Goal: Information Seeking & Learning: Understand process/instructions

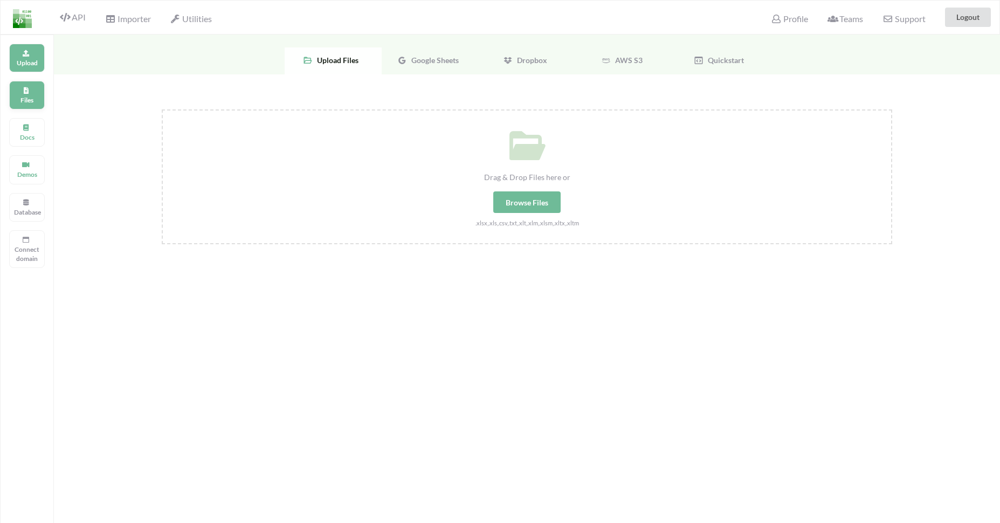
click at [39, 101] on p "Files" at bounding box center [27, 99] width 26 height 9
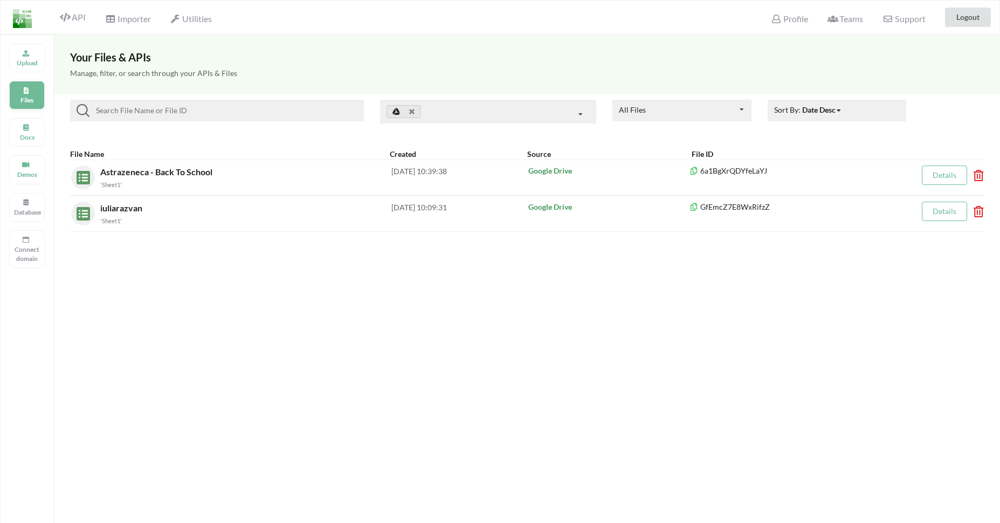
click at [28, 85] on div "Files" at bounding box center [27, 95] width 36 height 29
click at [120, 14] on span "Importer" at bounding box center [127, 19] width 45 height 13
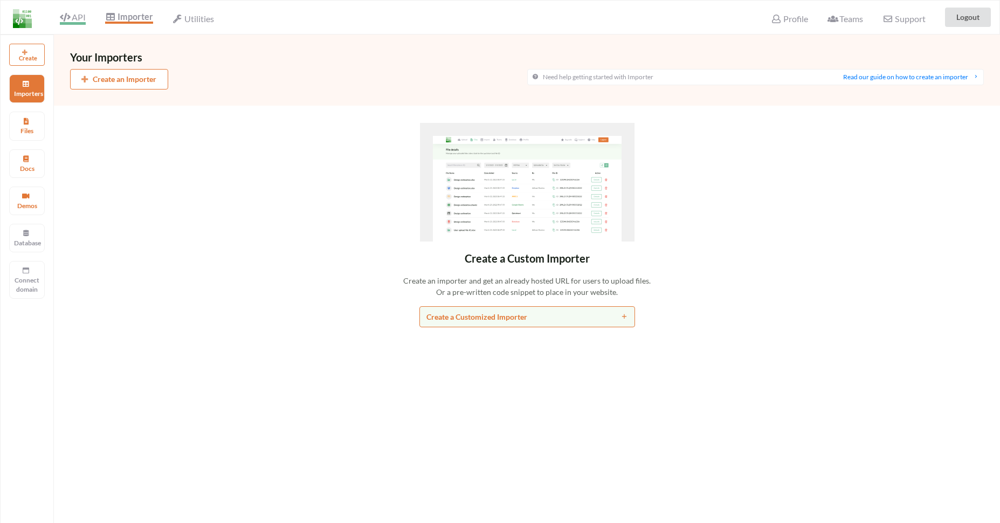
click at [79, 19] on span "API" at bounding box center [73, 18] width 26 height 13
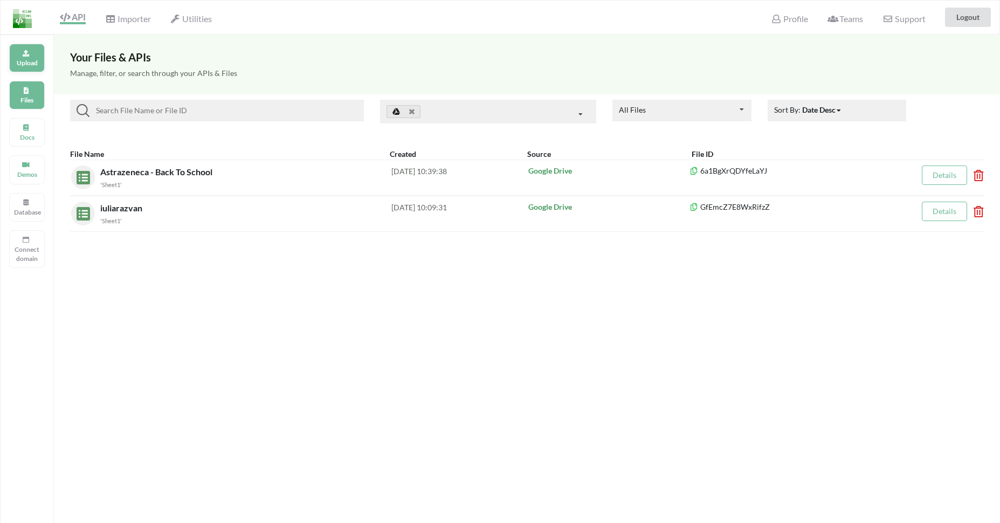
click at [31, 67] on p "Upload" at bounding box center [27, 62] width 26 height 9
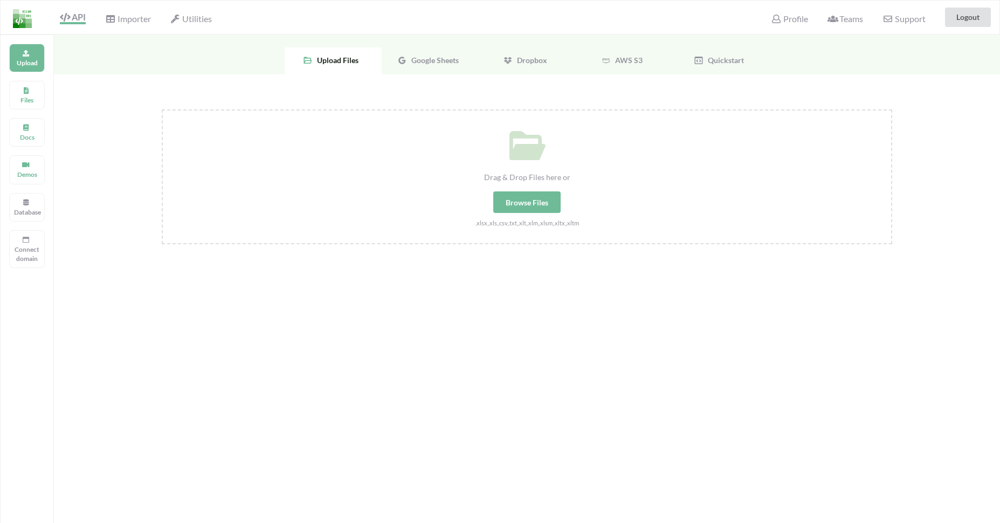
click at [438, 61] on span "Google Sheets" at bounding box center [433, 60] width 52 height 9
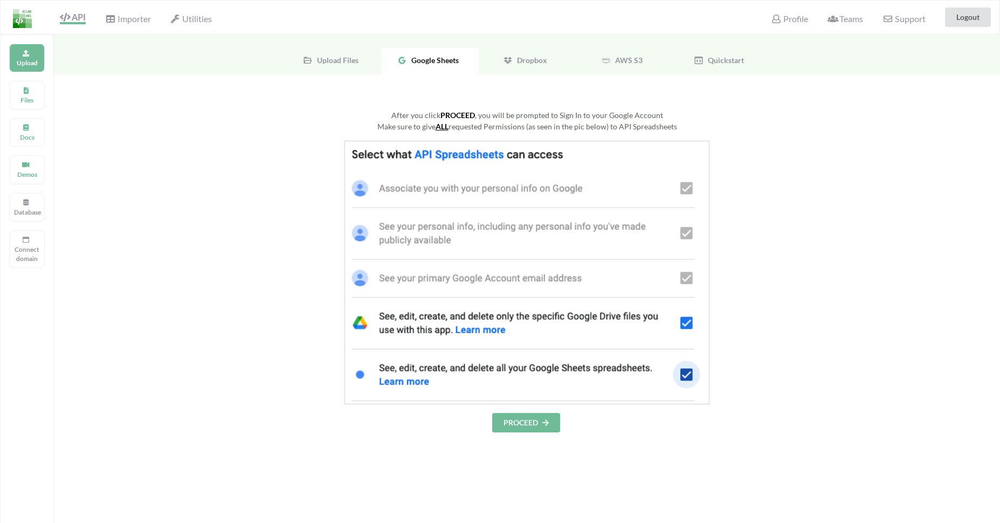
click at [548, 428] on button "PROCEED" at bounding box center [526, 422] width 68 height 19
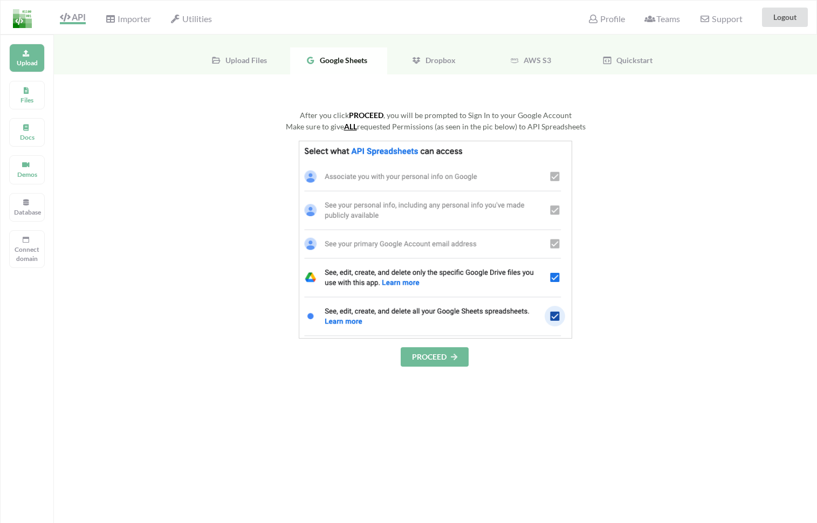
click at [429, 359] on button "PROCEED" at bounding box center [435, 356] width 68 height 19
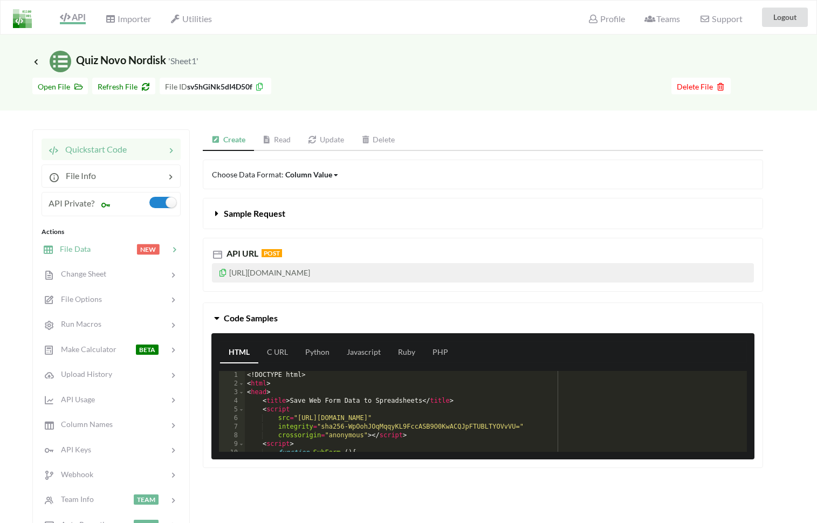
click at [95, 249] on div at bounding box center [114, 249] width 46 height 12
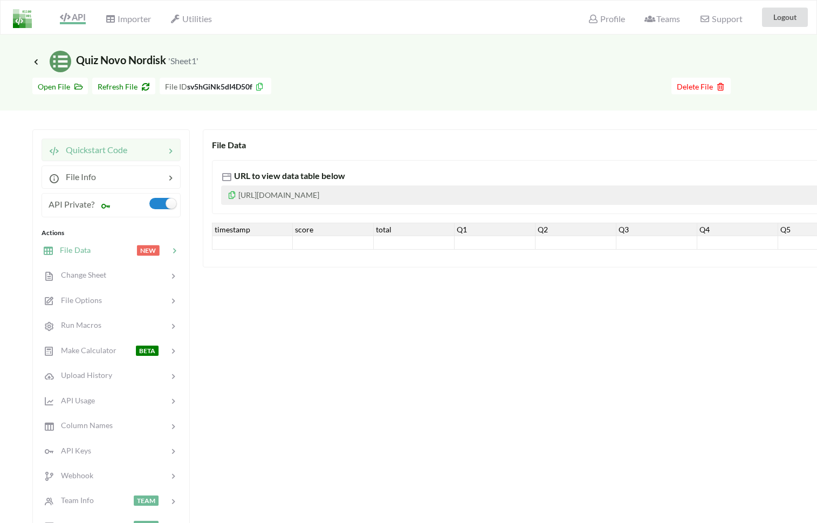
click at [113, 153] on span "Quickstart Code" at bounding box center [93, 150] width 68 height 10
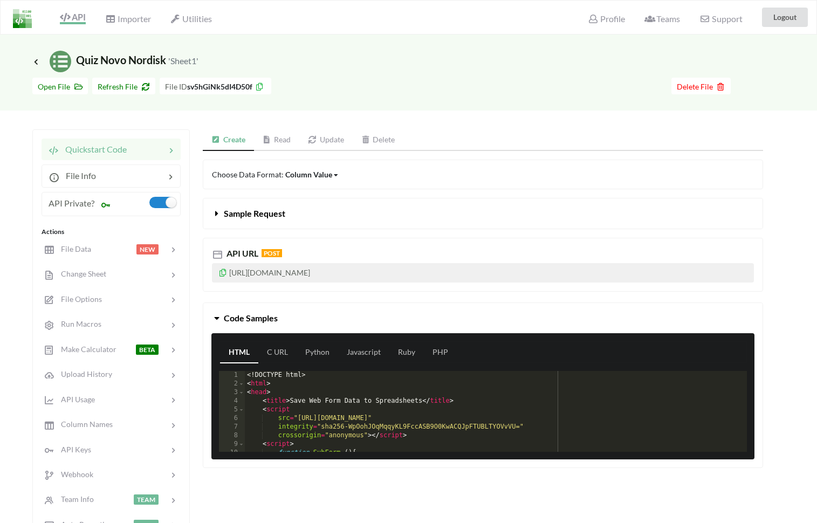
click at [277, 141] on link "Read" at bounding box center [277, 140] width 46 height 22
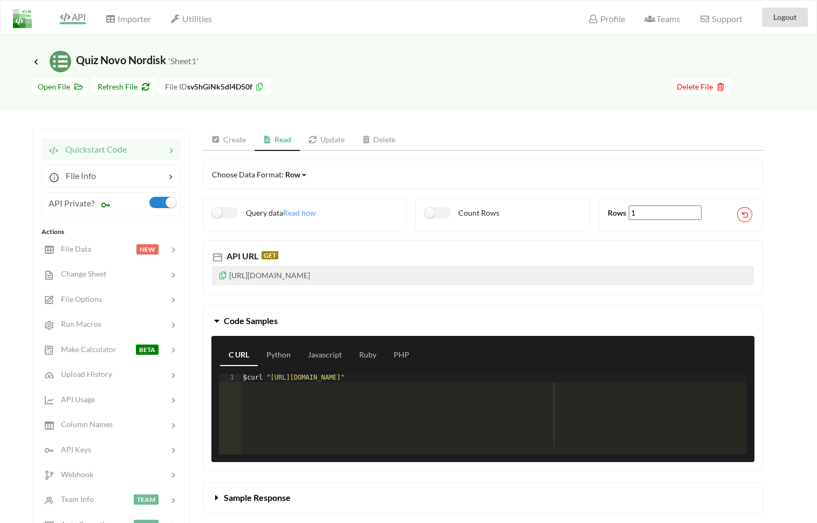
click at [230, 143] on link "Create" at bounding box center [229, 140] width 52 height 22
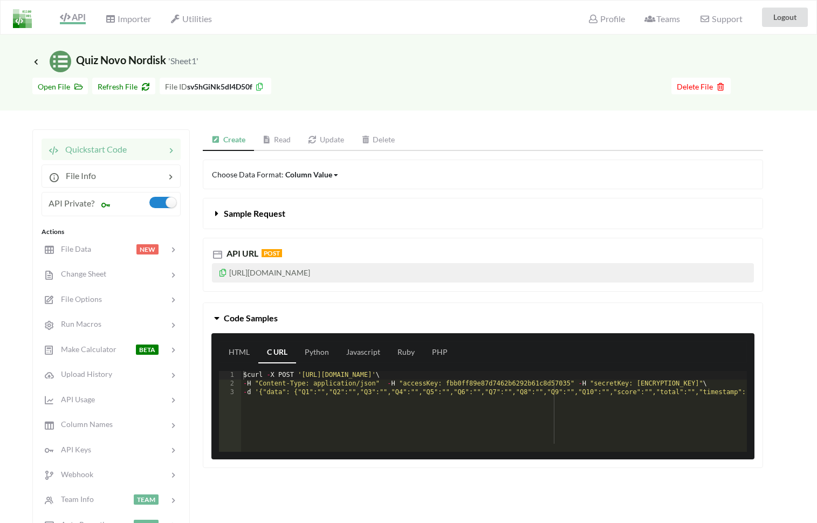
click at [302, 144] on link "Update" at bounding box center [325, 140] width 53 height 22
click at [330, 142] on link "Update" at bounding box center [326, 140] width 53 height 22
click at [372, 141] on link "Delete" at bounding box center [378, 140] width 51 height 22
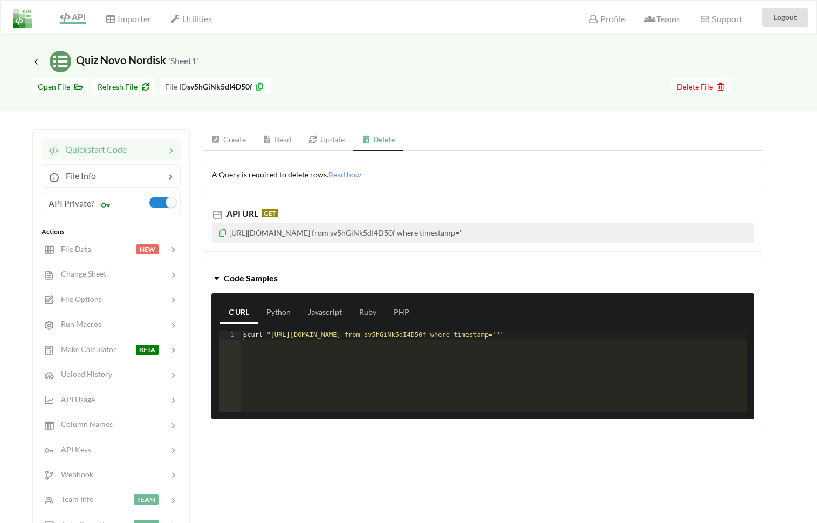
click at [232, 141] on link "Create" at bounding box center [229, 140] width 52 height 22
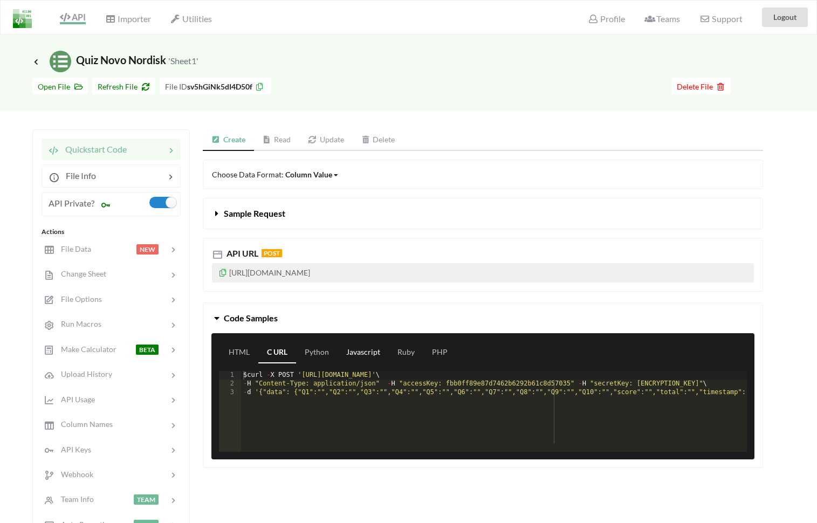
click at [370, 354] on link "Javascript" at bounding box center [363, 353] width 51 height 22
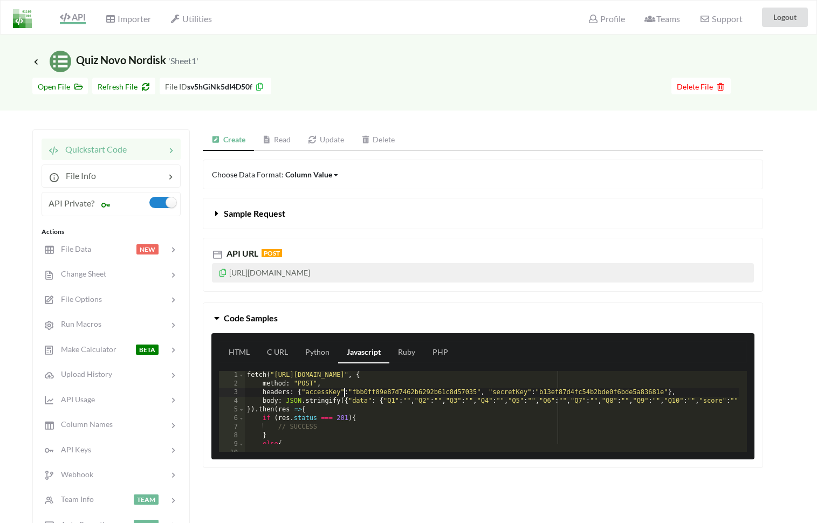
click at [343, 397] on div "fetch ( "[URL][DOMAIN_NAME]" , { method : "POST" , headers : { "accessKey" : "f…" at bounding box center [550, 416] width 610 height 90
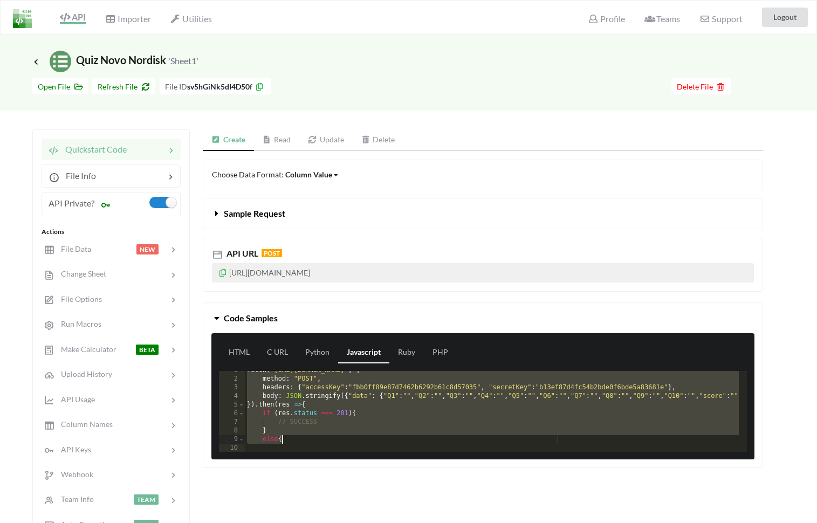
scroll to position [31, 0]
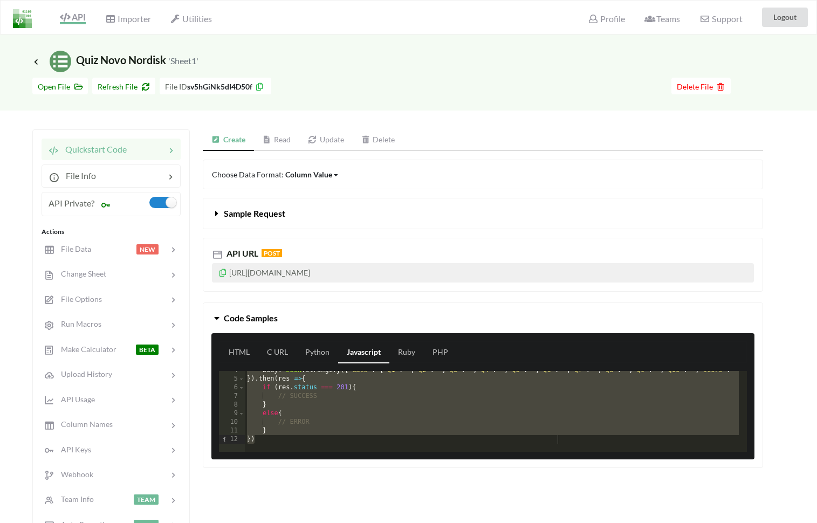
drag, startPoint x: 249, startPoint y: 377, endPoint x: 321, endPoint y: 437, distance: 94.2
click at [321, 437] on div "body : JSON . stringify ({ "data" : { "Q1" : "" , "Q2" : "" , "Q3" : "" , "Q4" …" at bounding box center [550, 411] width 610 height 90
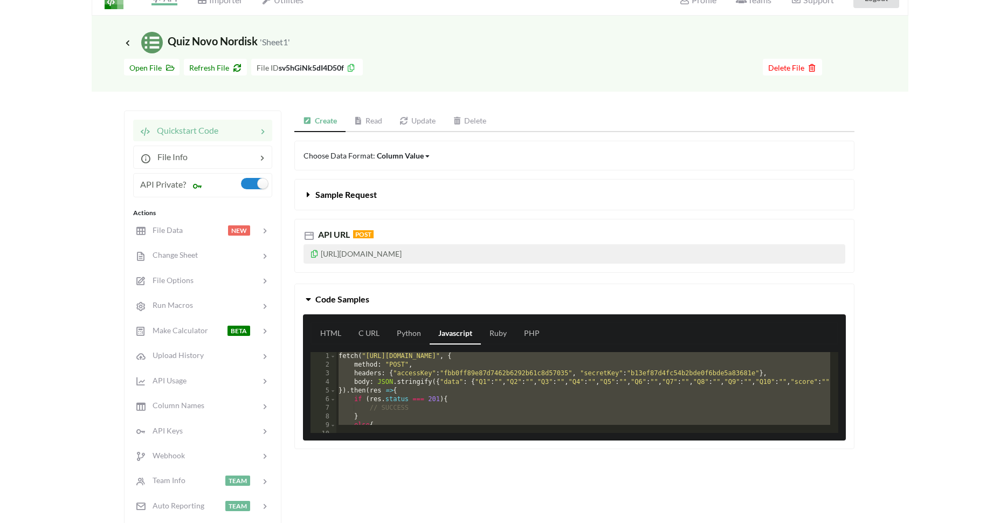
scroll to position [17, 0]
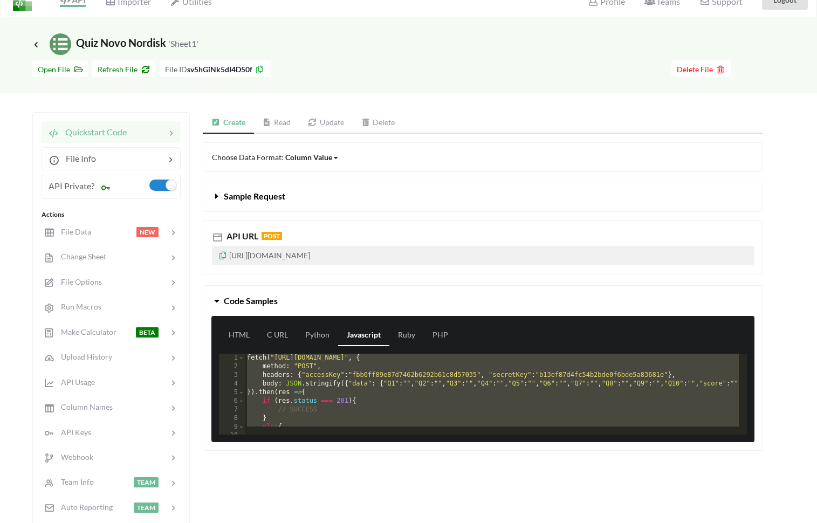
click at [360, 372] on div "fetch ( "[URL][DOMAIN_NAME]" , { method : "POST" , headers : { "accessKey" : "f…" at bounding box center [550, 399] width 610 height 90
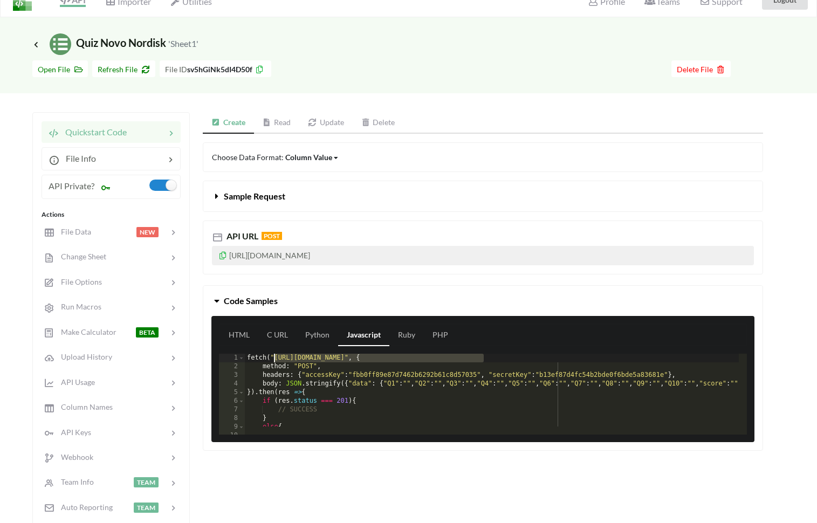
drag, startPoint x: 483, startPoint y: 360, endPoint x: 274, endPoint y: 355, distance: 208.7
click at [274, 355] on div "fetch ( "[URL][DOMAIN_NAME]" , { method : "POST" , headers : { "accessKey" : "f…" at bounding box center [550, 399] width 610 height 90
drag, startPoint x: 475, startPoint y: 375, endPoint x: 352, endPoint y: 375, distance: 123.5
click at [352, 375] on div "fetch ( "[URL][DOMAIN_NAME]" , { method : "POST" , headers : { "accessKey" : "f…" at bounding box center [550, 399] width 610 height 90
drag, startPoint x: 663, startPoint y: 376, endPoint x: 538, endPoint y: 376, distance: 125.1
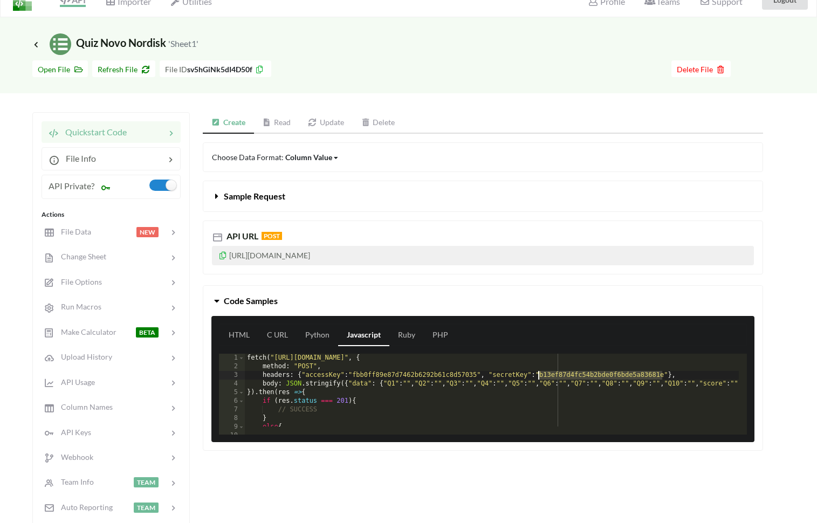
click at [538, 376] on div "fetch ( "[URL][DOMAIN_NAME]" , { method : "POST" , headers : { "accessKey" : "f…" at bounding box center [550, 399] width 610 height 90
